Goal: Find specific page/section: Find specific page/section

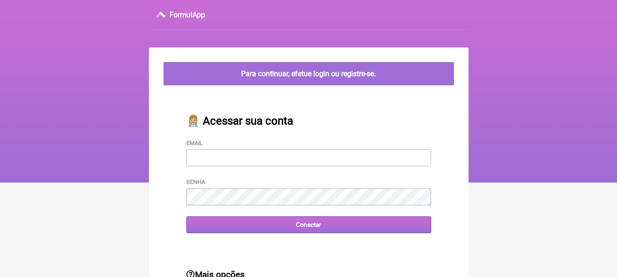
type input "[EMAIL_ADDRESS][DOMAIN_NAME]"
click at [329, 225] on input "Conectar" at bounding box center [308, 224] width 245 height 17
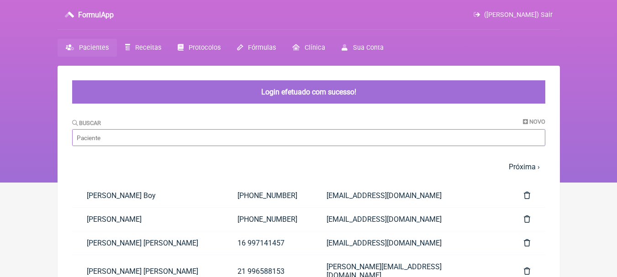
click at [196, 136] on input "Buscar" at bounding box center [308, 137] width 473 height 17
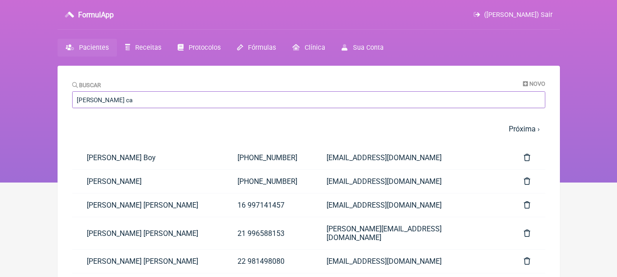
type input "ana ca"
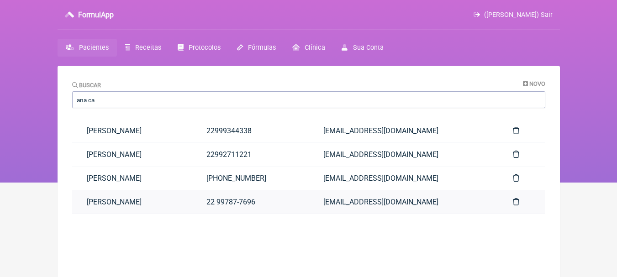
click at [192, 208] on link "[PERSON_NAME]" at bounding box center [132, 201] width 120 height 23
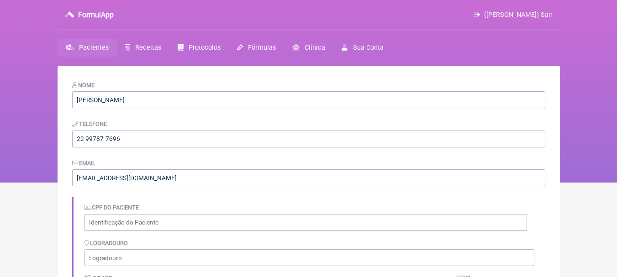
click at [95, 43] on link "Pacientes" at bounding box center [87, 48] width 59 height 18
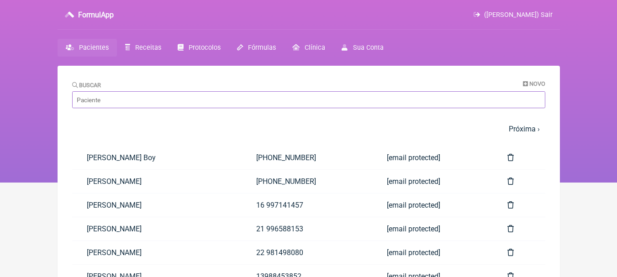
click at [122, 106] on input "Buscar" at bounding box center [308, 99] width 473 height 17
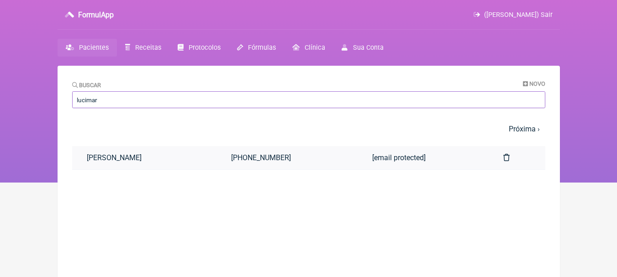
type input "lucimar"
click at [143, 153] on link "[PERSON_NAME]" at bounding box center [144, 157] width 145 height 23
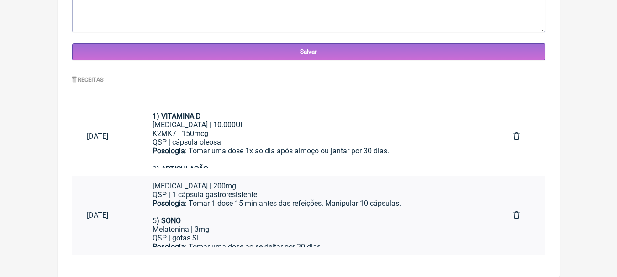
scroll to position [217, 0]
